Goal: Navigation & Orientation: Find specific page/section

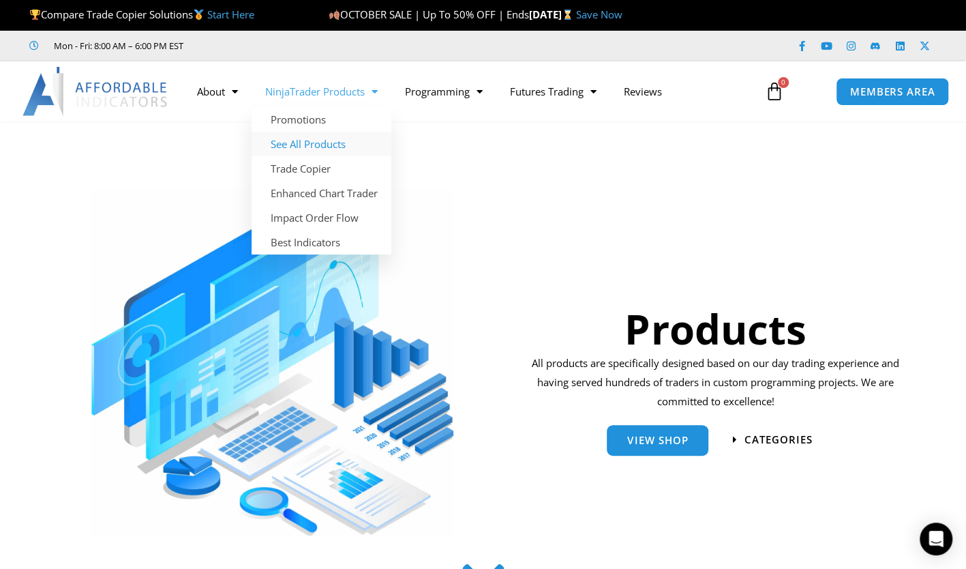
click at [322, 147] on link "See All Products" at bounding box center [322, 144] width 140 height 25
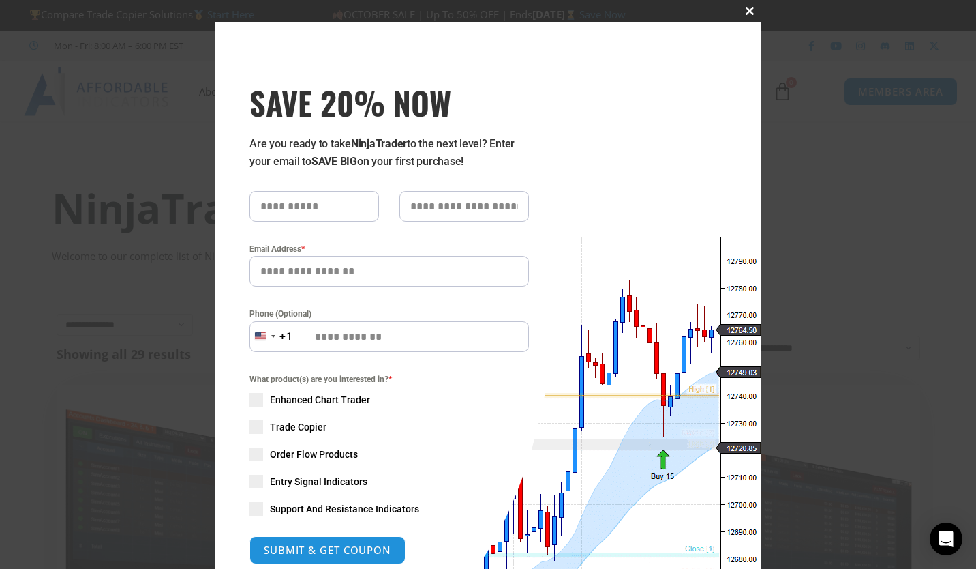
click at [746, 12] on span "SAVE 20% NOW popup" at bounding box center [750, 11] width 22 height 8
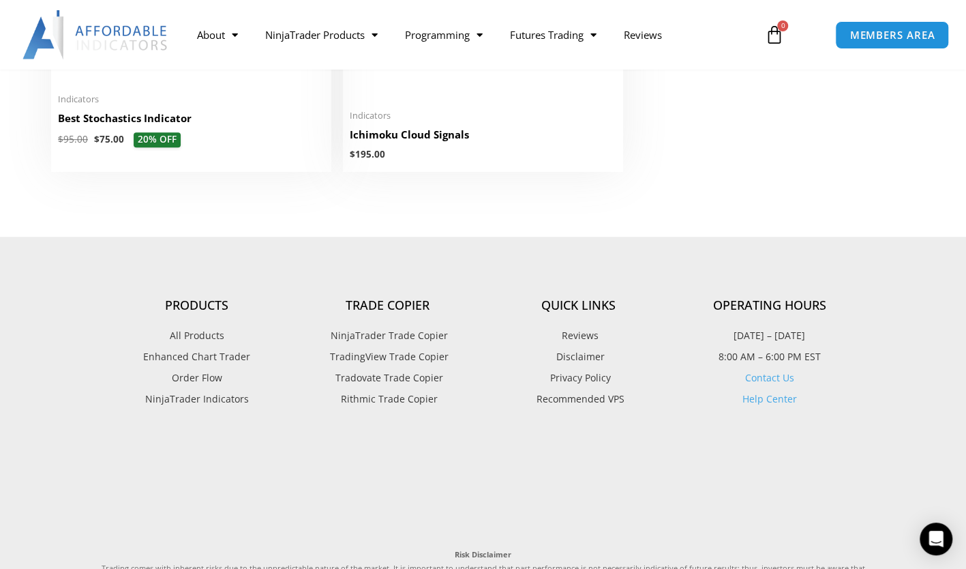
scroll to position [3385, 0]
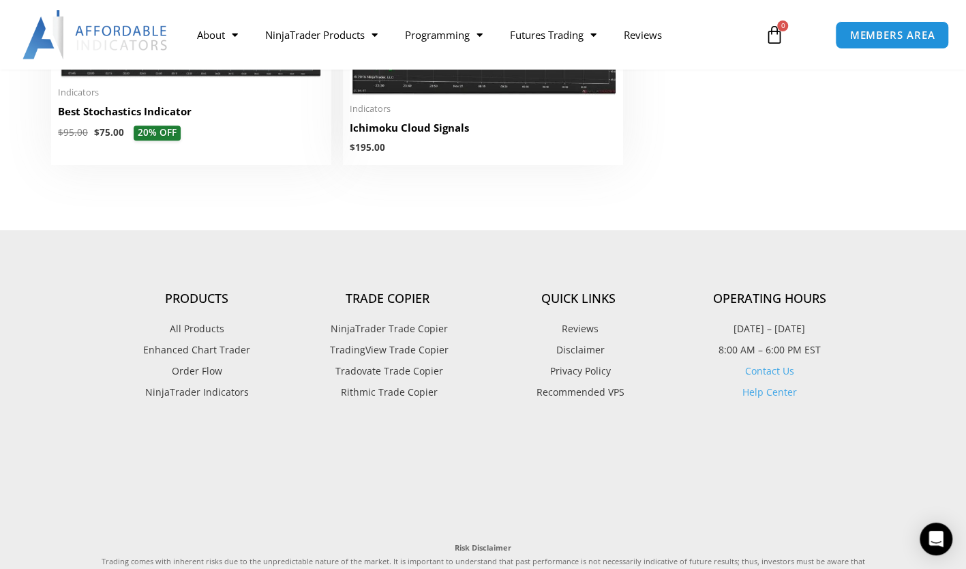
click at [777, 374] on link "Contact Us" at bounding box center [769, 370] width 49 height 13
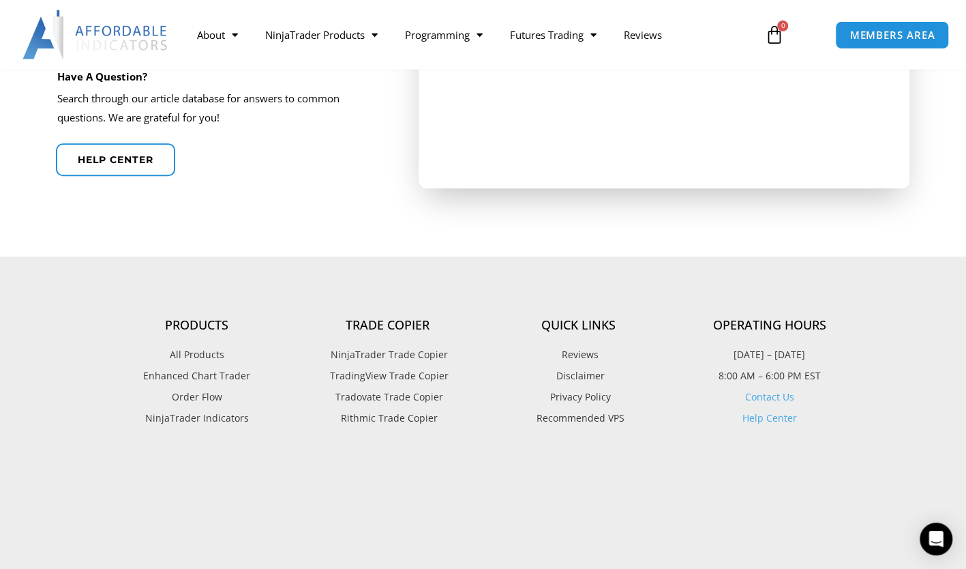
scroll to position [578, 0]
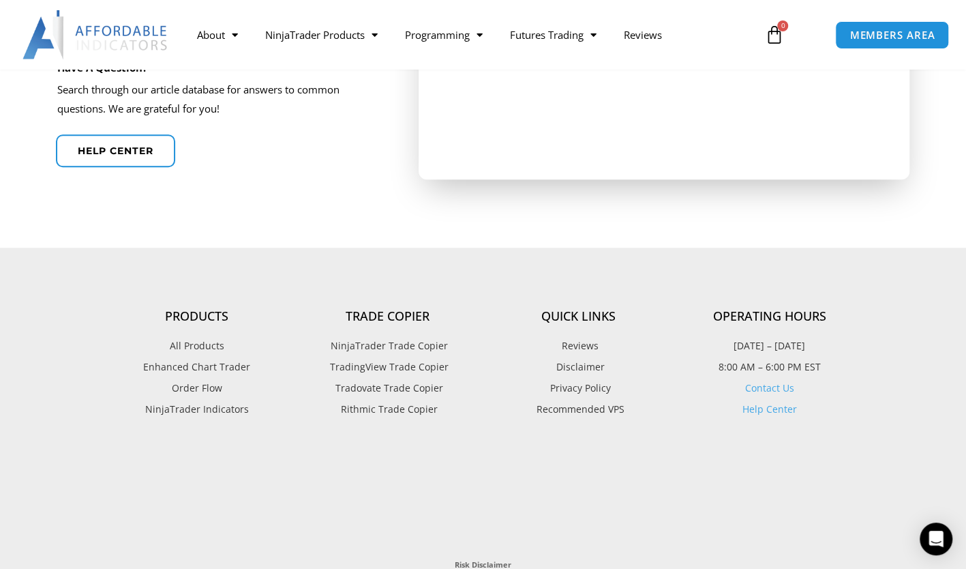
click at [216, 412] on span "NinjaTrader Indicators" at bounding box center [197, 409] width 104 height 18
